Goal: Check status: Check status

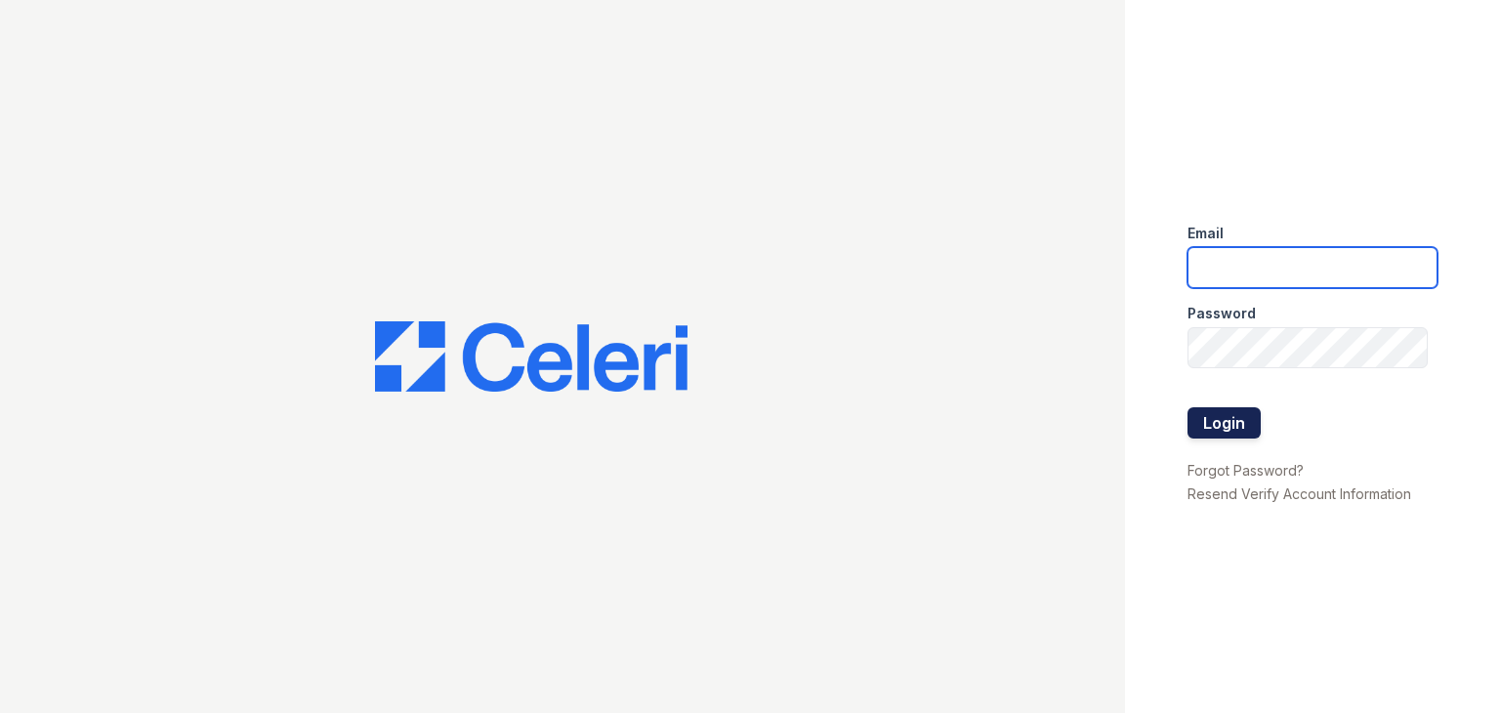
type input "[PERSON_NAME][EMAIL_ADDRESS][DOMAIN_NAME]"
click at [1218, 425] on button "Login" at bounding box center [1223, 422] width 73 height 31
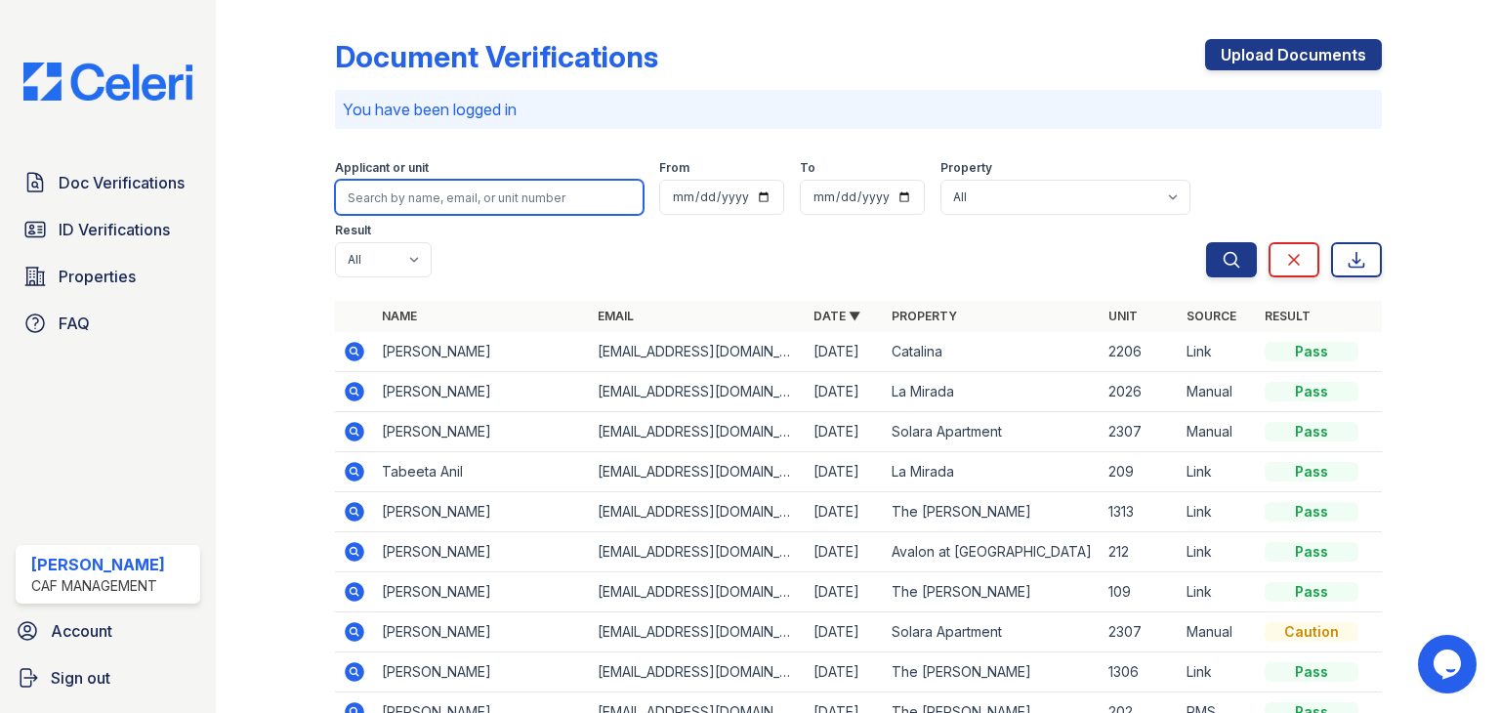
click at [554, 196] on input "search" at bounding box center [489, 197] width 309 height 35
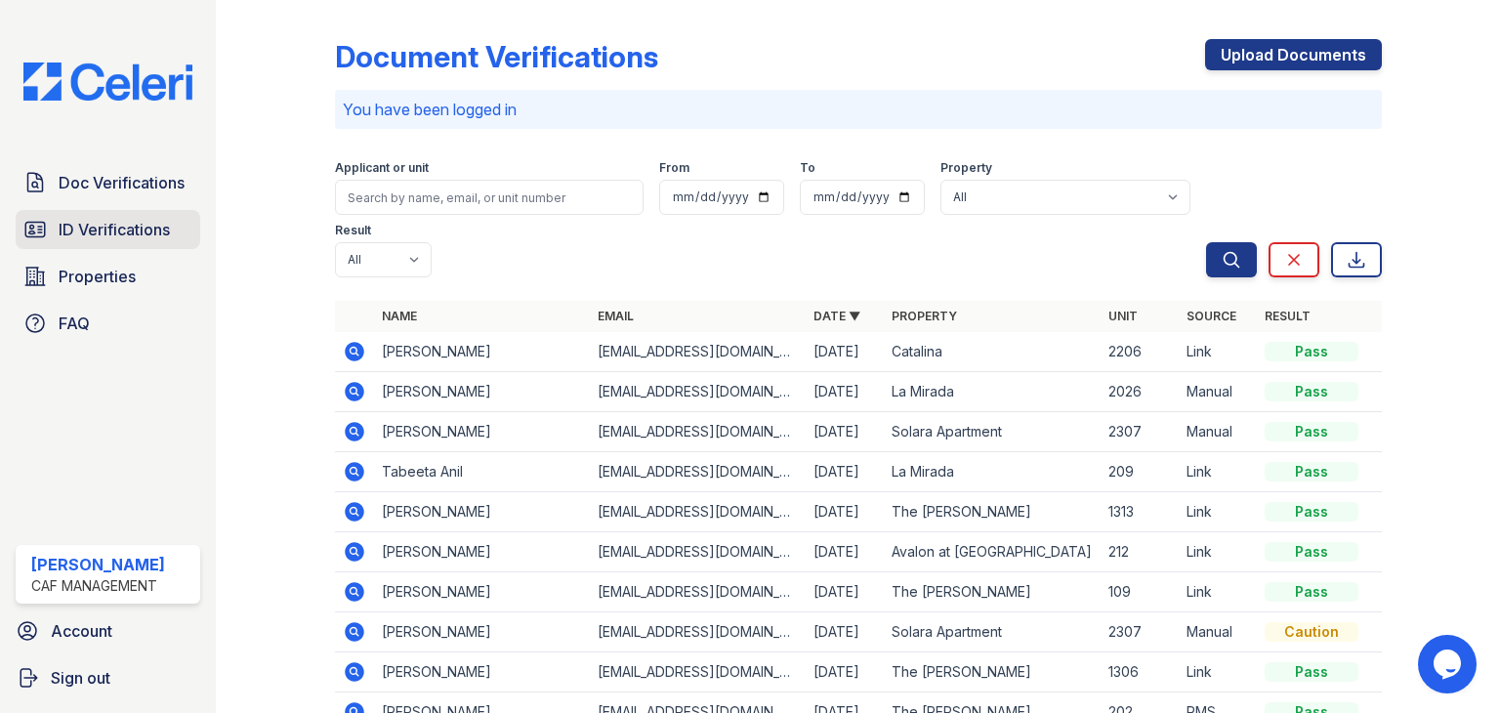
click at [105, 239] on span "ID Verifications" at bounding box center [114, 229] width 111 height 23
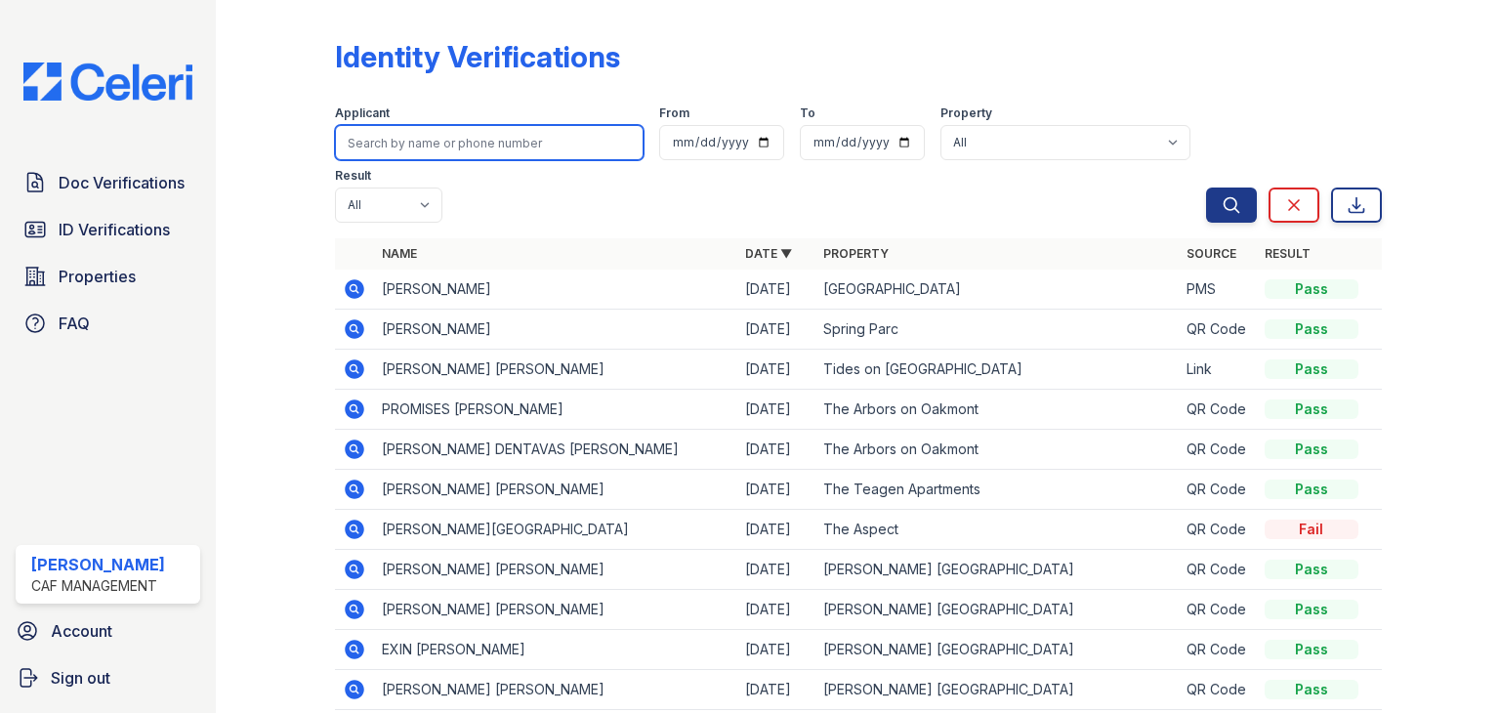
click at [456, 154] on input "search" at bounding box center [489, 142] width 309 height 35
type input "sama"
click at [1206, 187] on button "Search" at bounding box center [1231, 204] width 51 height 35
